Goal: Navigation & Orientation: Find specific page/section

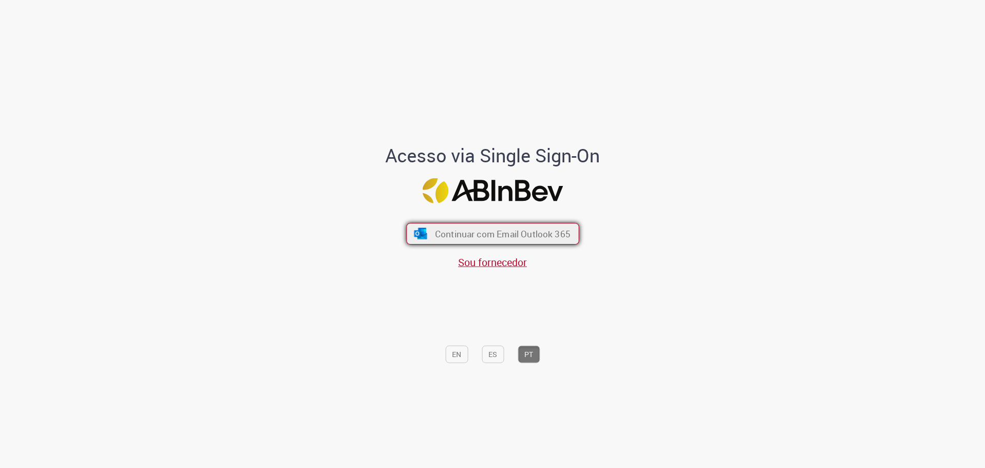
click at [435, 238] on span "Continuar com Email Outlook 365" at bounding box center [502, 233] width 135 height 12
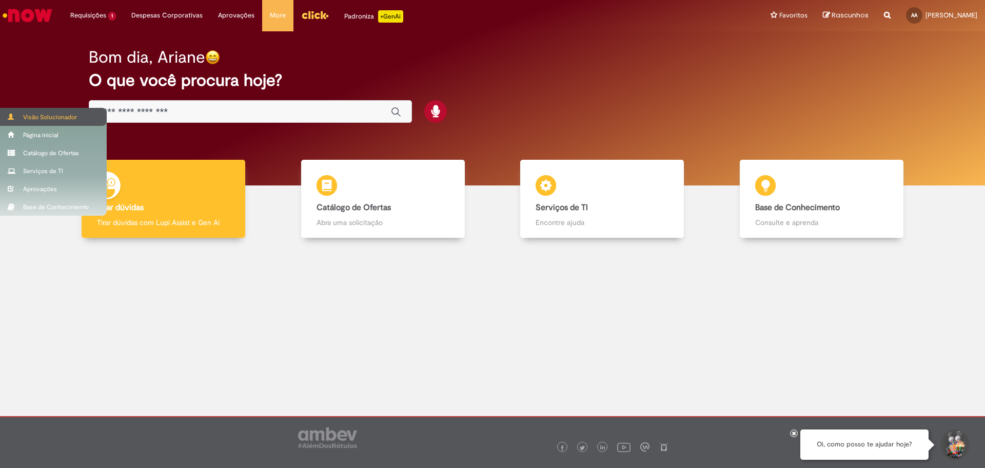
click at [33, 118] on body "Pular para o conteúdo da página Requisições 1 Exibir Todas as Solicitações Banc…" at bounding box center [492, 234] width 985 height 468
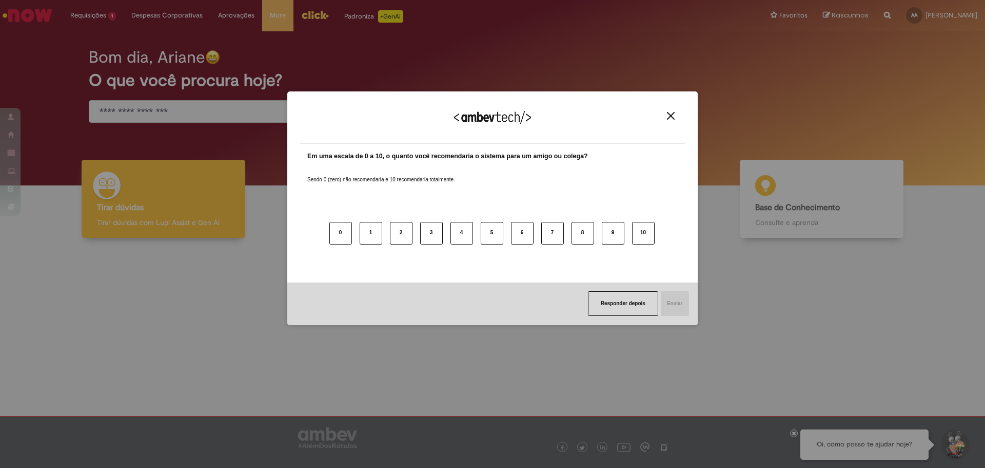
click at [675, 117] on button "Close" at bounding box center [671, 115] width 14 height 9
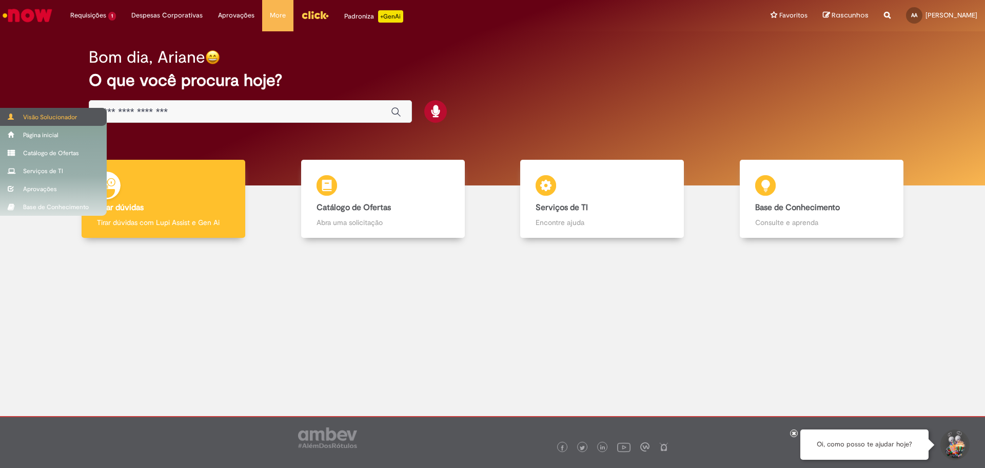
click at [14, 116] on span at bounding box center [12, 116] width 8 height 6
